Goal: Information Seeking & Learning: Learn about a topic

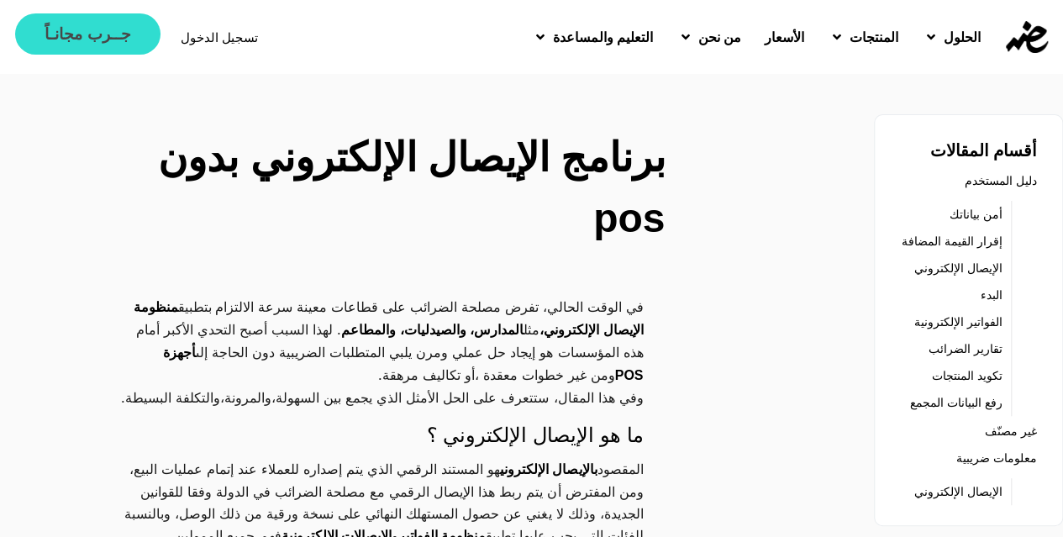
click at [99, 28] on span "جــرب مجانـاً" at bounding box center [88, 34] width 86 height 16
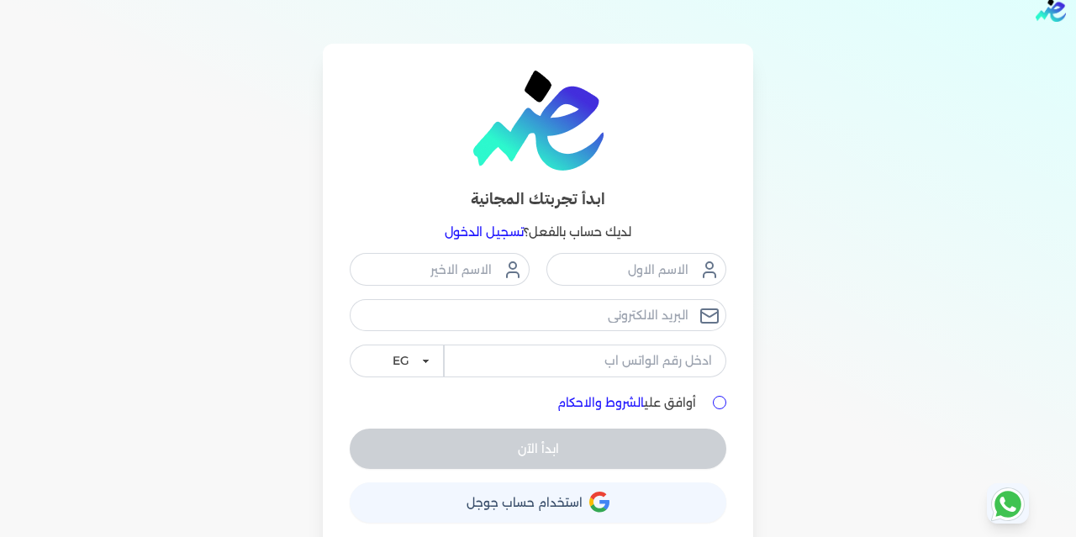
scroll to position [35, 0]
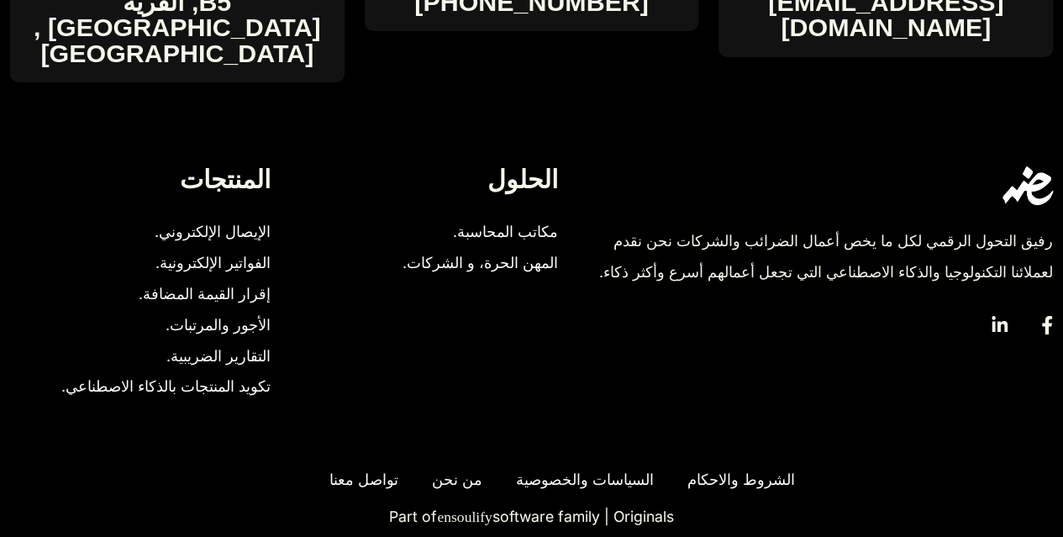
scroll to position [3617, 0]
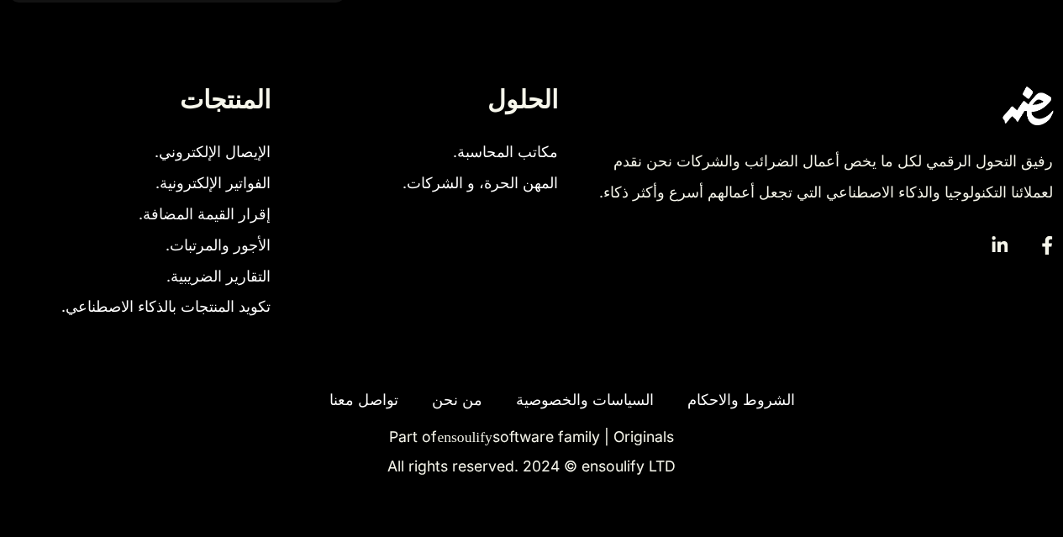
click at [440, 399] on span "من نحن" at bounding box center [453, 400] width 59 height 31
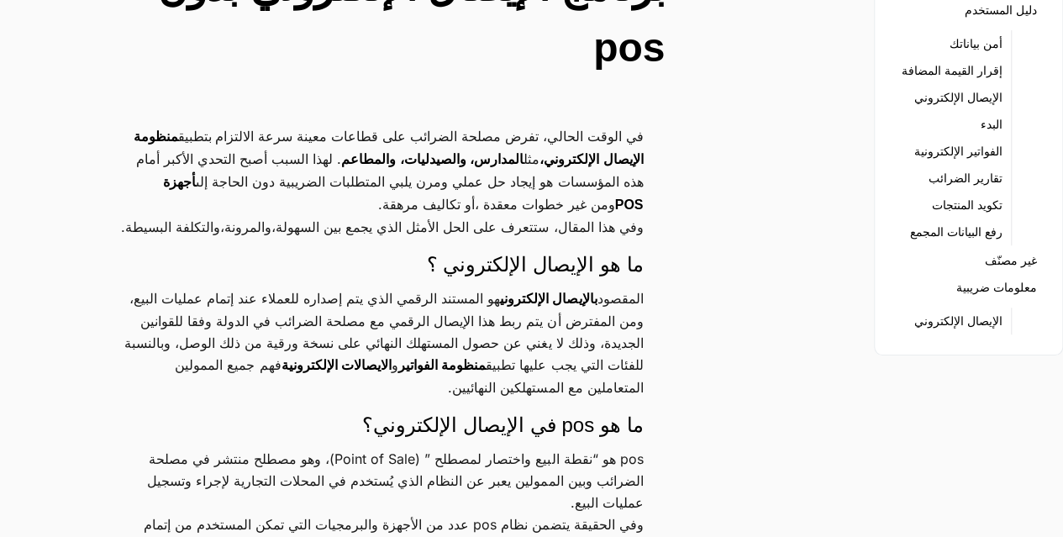
scroll to position [0, 0]
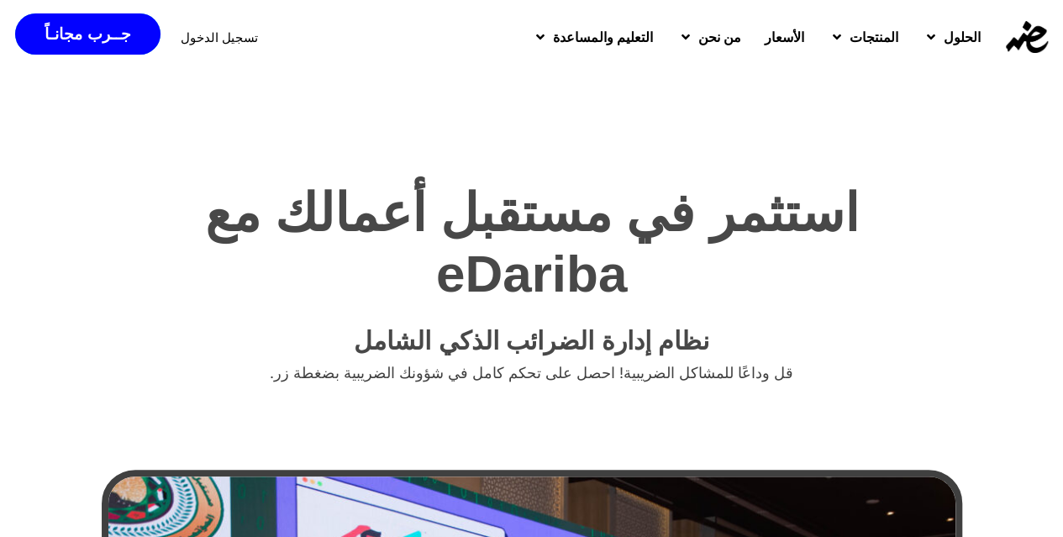
click at [771, 29] on span "الأسعار" at bounding box center [784, 37] width 40 height 20
